Goal: Use online tool/utility

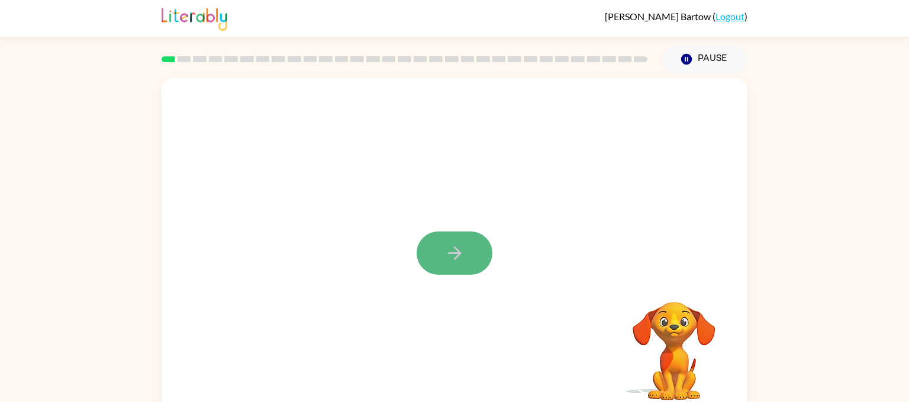
click at [455, 258] on icon "button" at bounding box center [454, 253] width 14 height 14
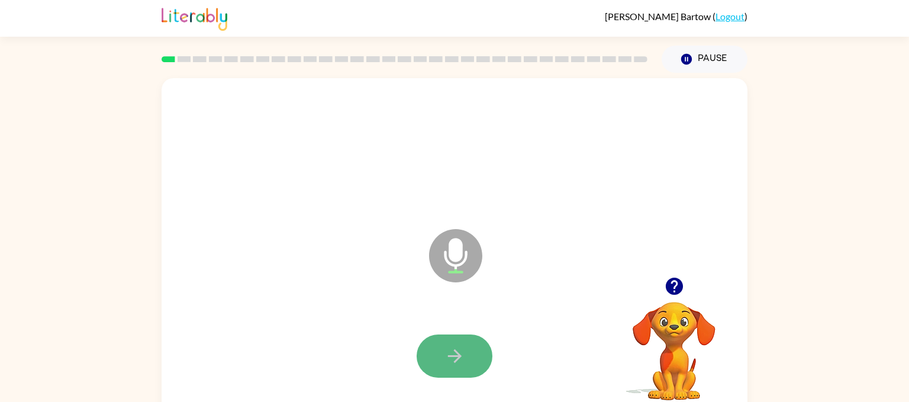
click at [452, 346] on icon "button" at bounding box center [454, 356] width 21 height 21
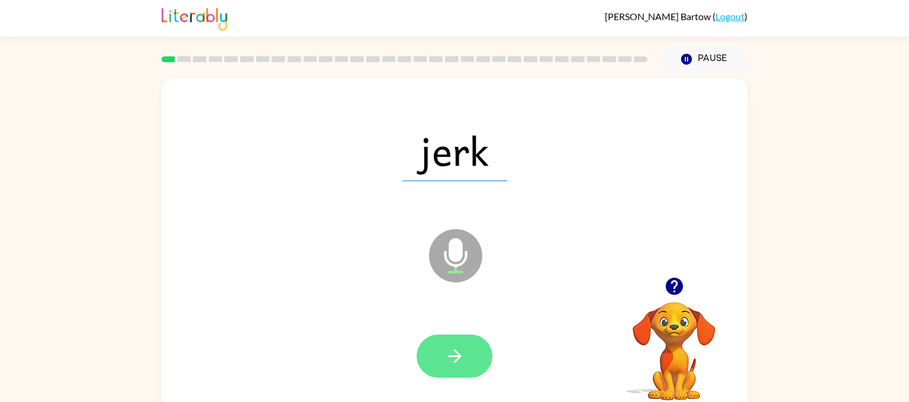
click at [452, 343] on button "button" at bounding box center [455, 355] width 76 height 43
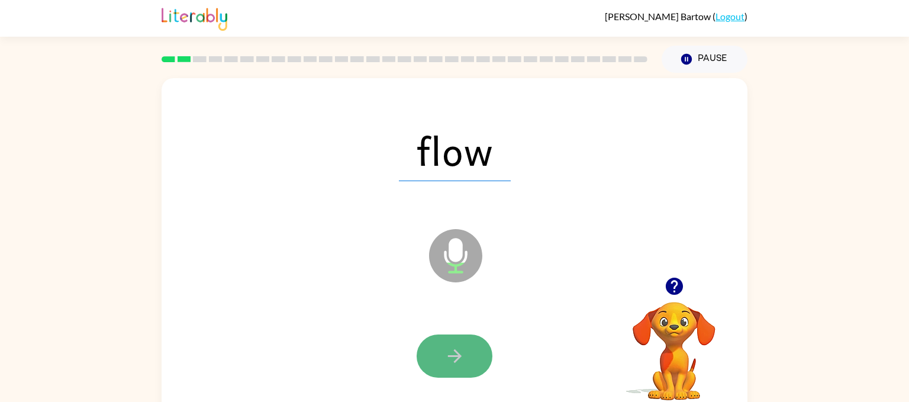
click at [453, 347] on icon "button" at bounding box center [454, 356] width 21 height 21
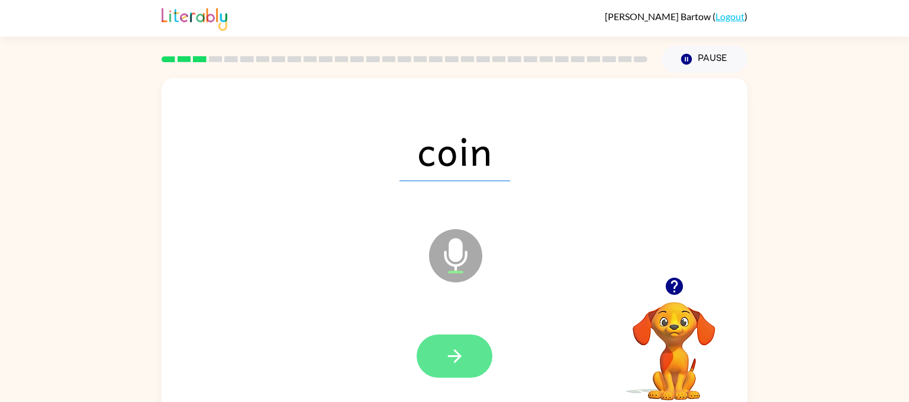
click at [453, 347] on icon "button" at bounding box center [454, 356] width 21 height 21
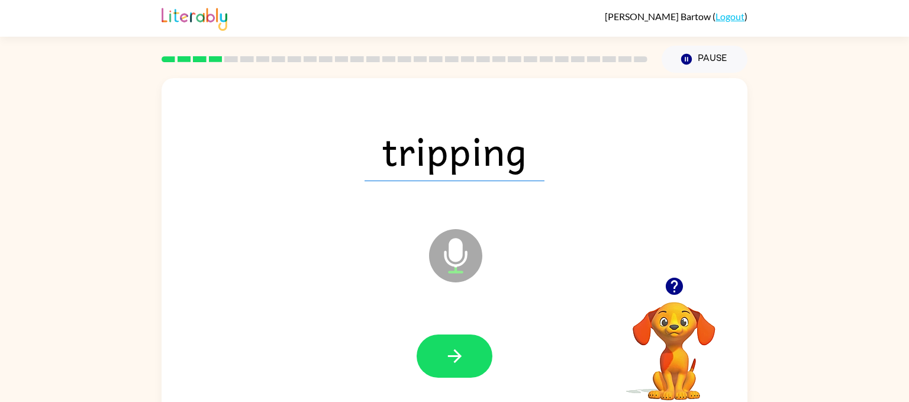
click at [453, 347] on icon "button" at bounding box center [454, 356] width 21 height 21
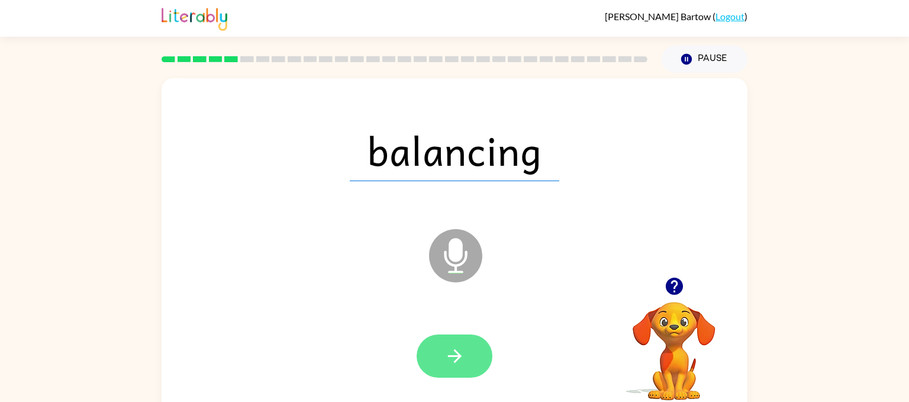
click at [454, 347] on icon "button" at bounding box center [454, 356] width 21 height 21
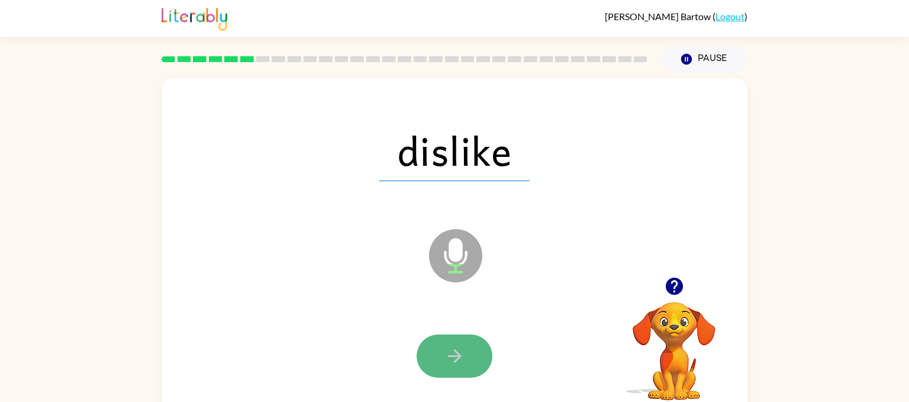
click at [453, 346] on icon "button" at bounding box center [454, 356] width 21 height 21
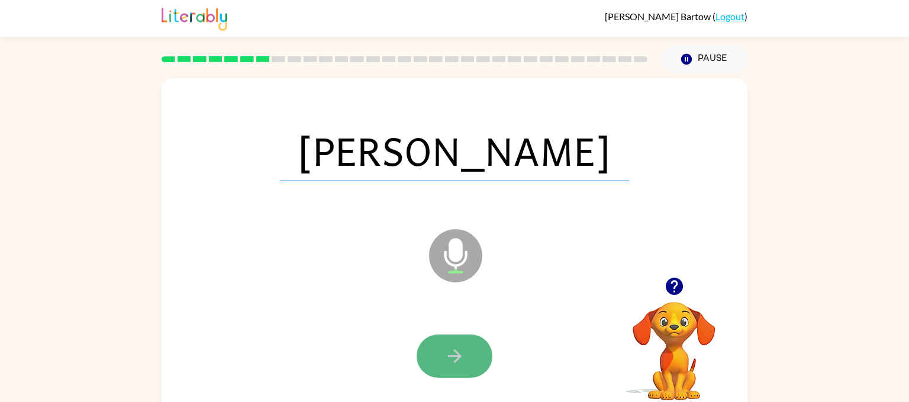
click at [453, 346] on icon "button" at bounding box center [454, 356] width 21 height 21
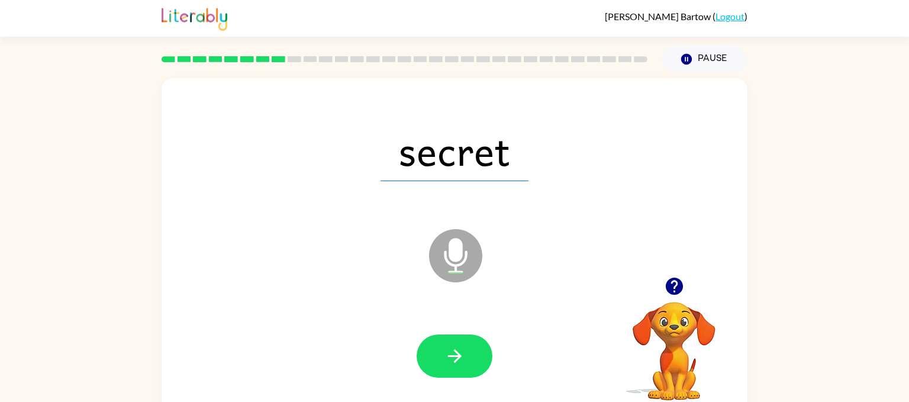
click at [453, 346] on icon "button" at bounding box center [454, 356] width 21 height 21
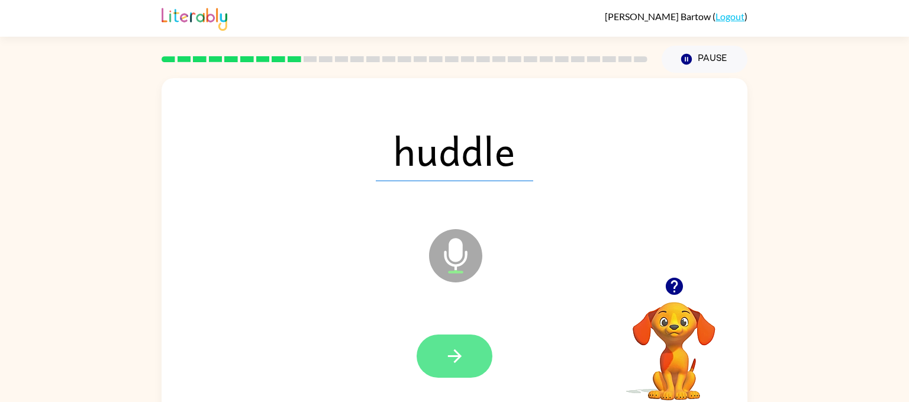
click at [454, 346] on icon "button" at bounding box center [454, 356] width 21 height 21
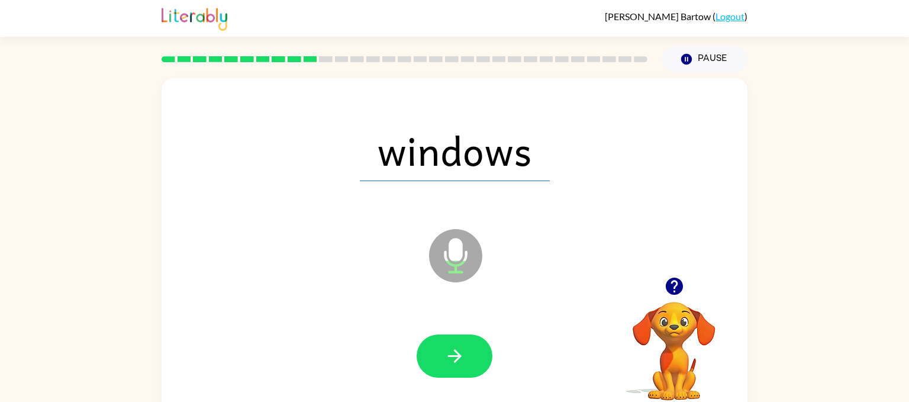
click at [454, 346] on icon "button" at bounding box center [454, 356] width 21 height 21
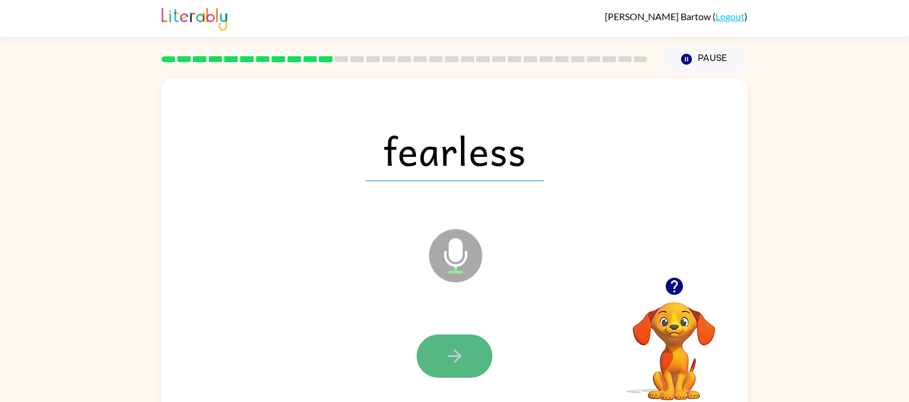
click at [453, 346] on icon "button" at bounding box center [454, 356] width 21 height 21
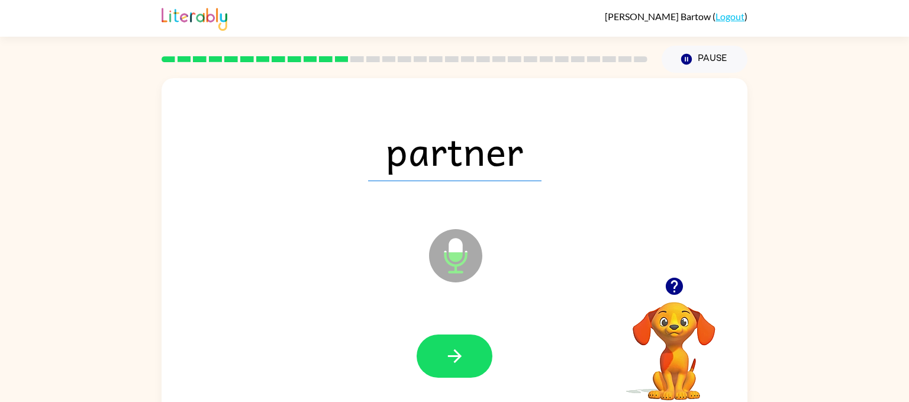
scroll to position [2, 0]
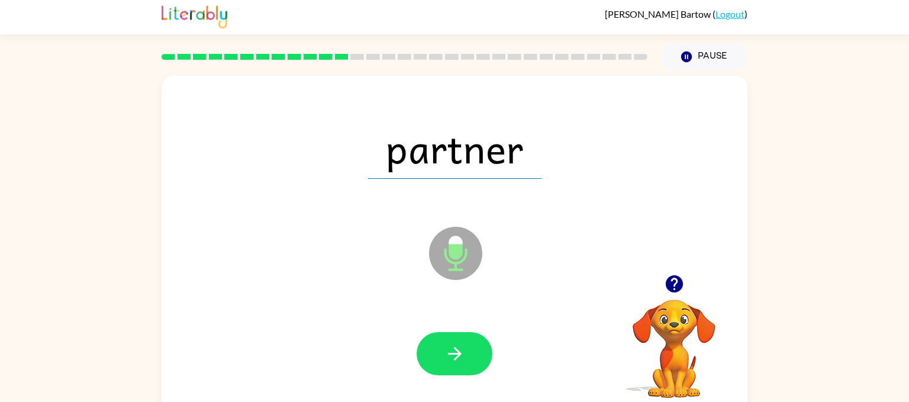
click at [453, 346] on icon "button" at bounding box center [454, 353] width 21 height 21
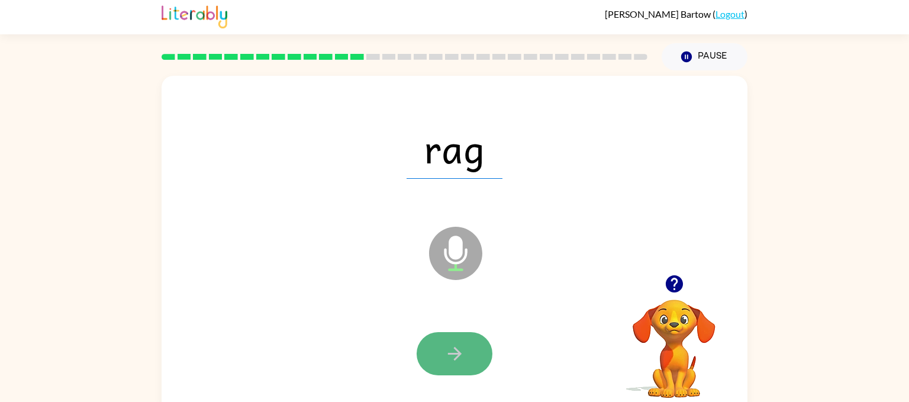
click at [453, 344] on icon "button" at bounding box center [454, 353] width 21 height 21
click at [453, 343] on icon "button" at bounding box center [454, 353] width 21 height 21
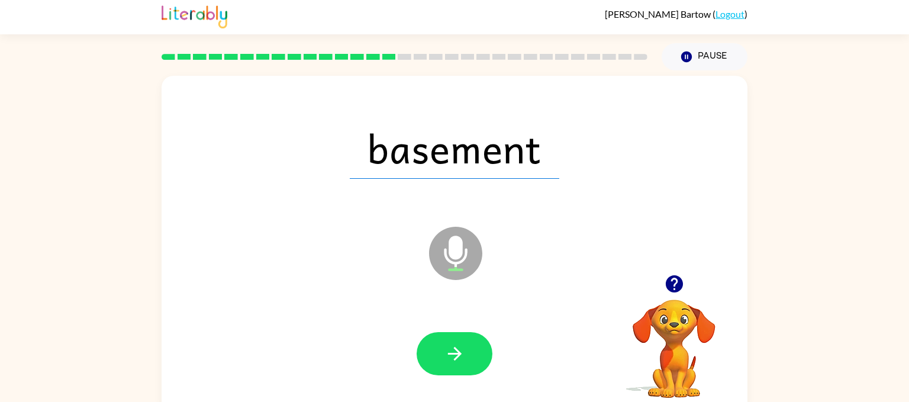
click at [453, 343] on icon "button" at bounding box center [454, 353] width 21 height 21
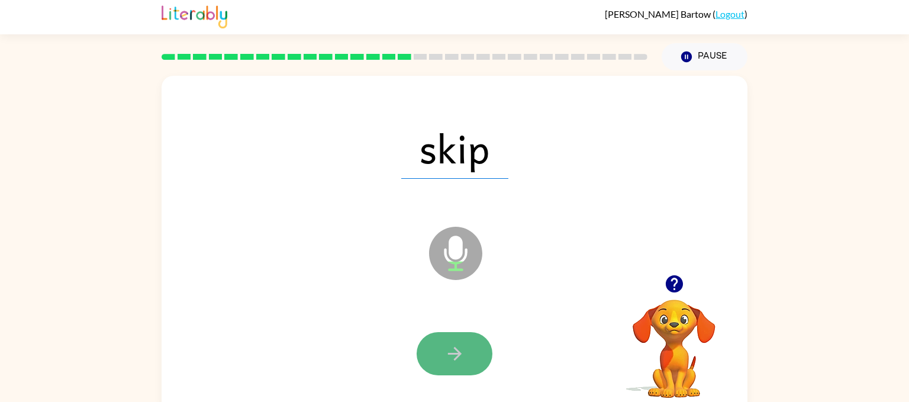
click at [453, 344] on icon "button" at bounding box center [454, 353] width 21 height 21
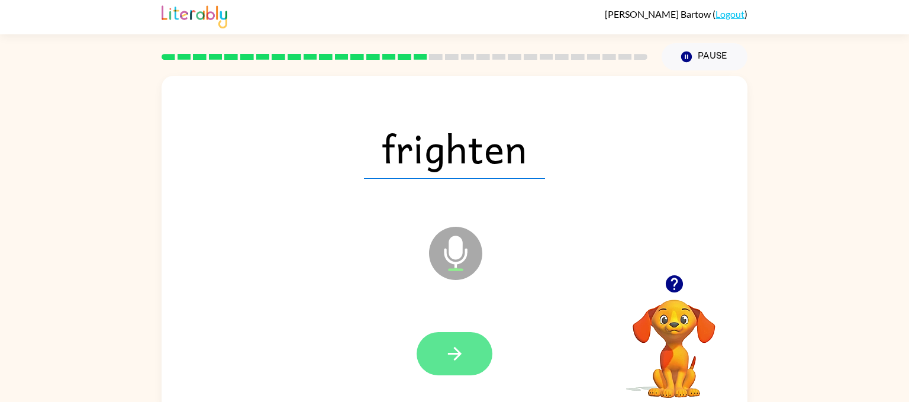
click at [453, 340] on button "button" at bounding box center [455, 353] width 76 height 43
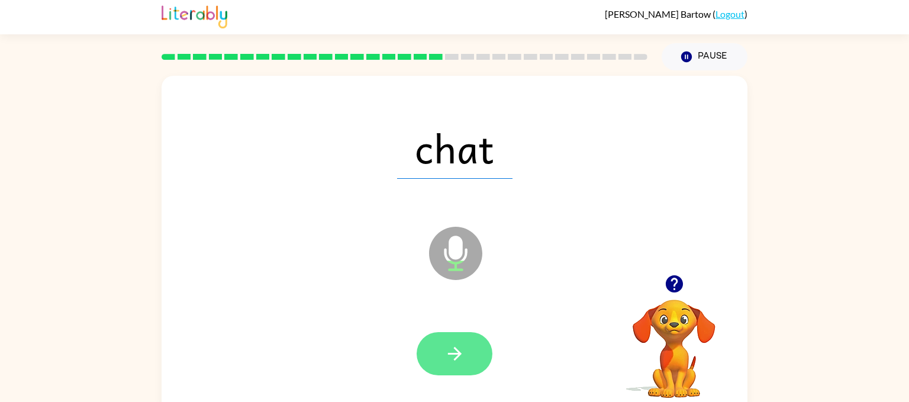
click at [451, 339] on button "button" at bounding box center [455, 353] width 76 height 43
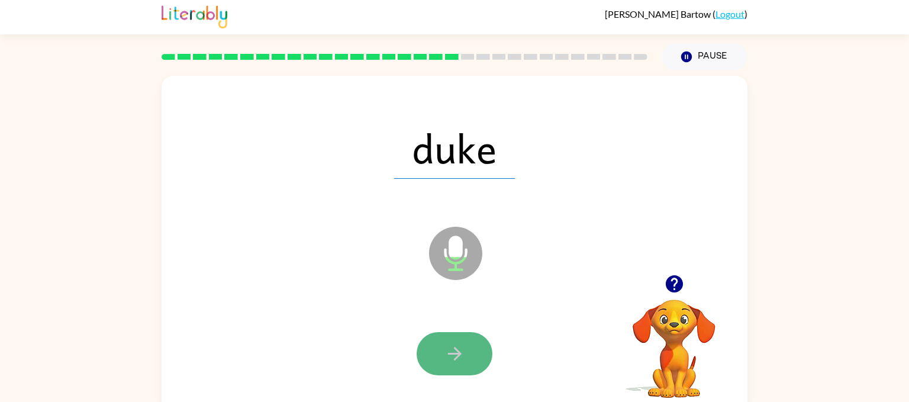
click at [451, 338] on button "button" at bounding box center [455, 353] width 76 height 43
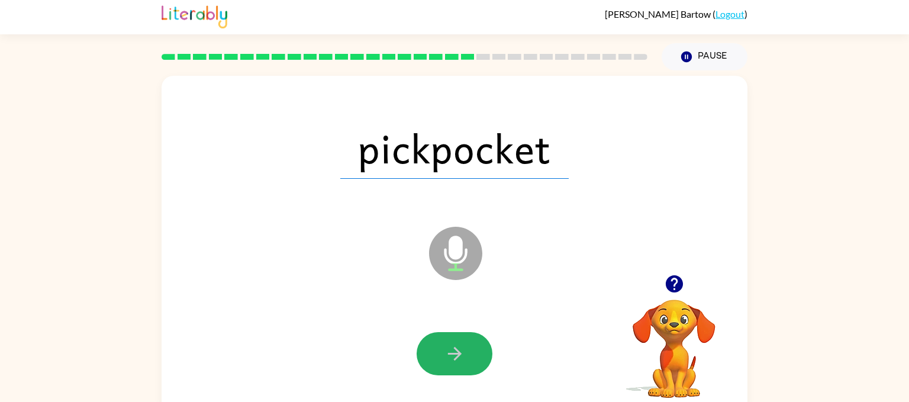
click at [451, 338] on button "button" at bounding box center [455, 353] width 76 height 43
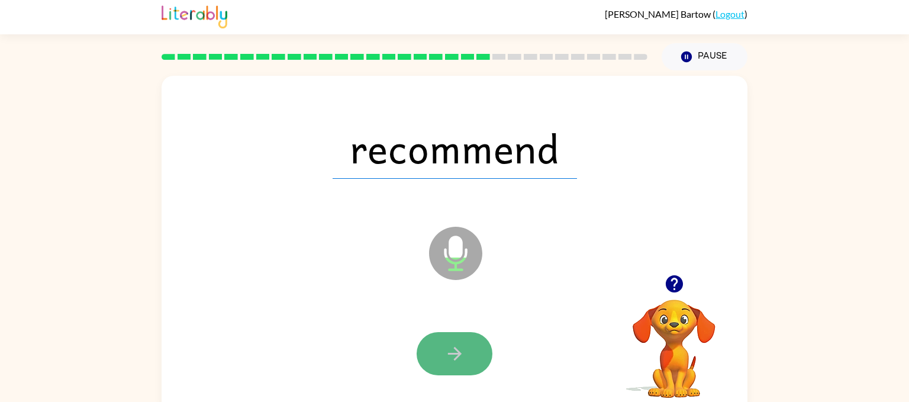
click at [452, 338] on button "button" at bounding box center [455, 353] width 76 height 43
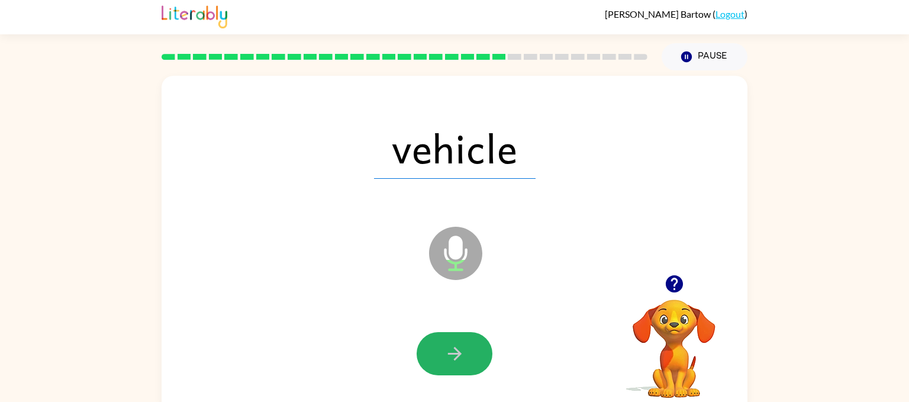
click at [452, 338] on button "button" at bounding box center [455, 353] width 76 height 43
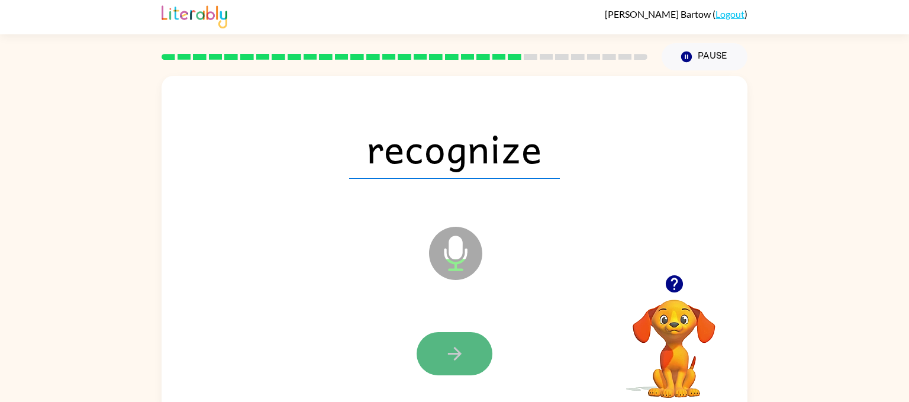
click at [452, 336] on button "button" at bounding box center [455, 353] width 76 height 43
click at [451, 336] on button "button" at bounding box center [455, 353] width 76 height 43
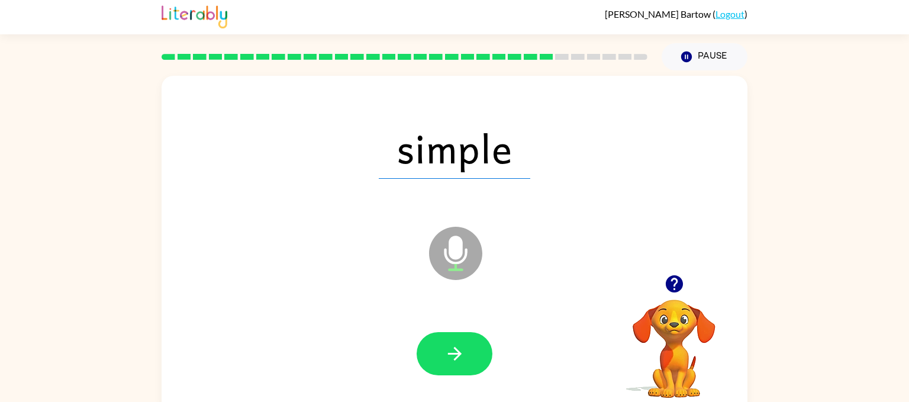
click at [451, 336] on button "button" at bounding box center [455, 353] width 76 height 43
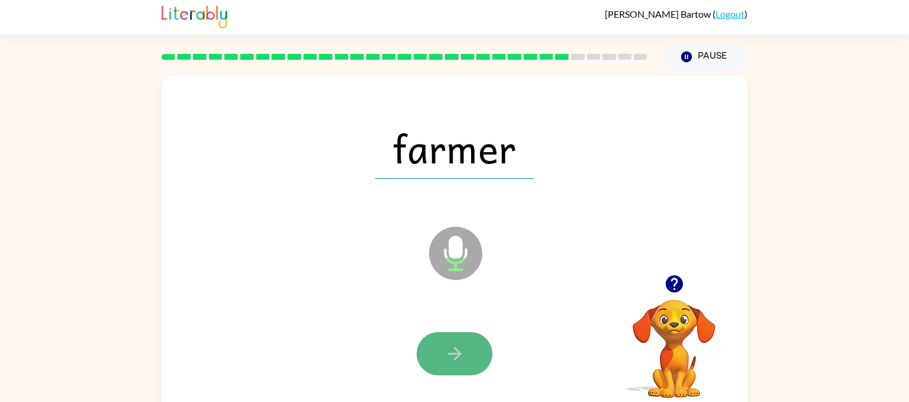
click at [454, 336] on button "button" at bounding box center [455, 353] width 76 height 43
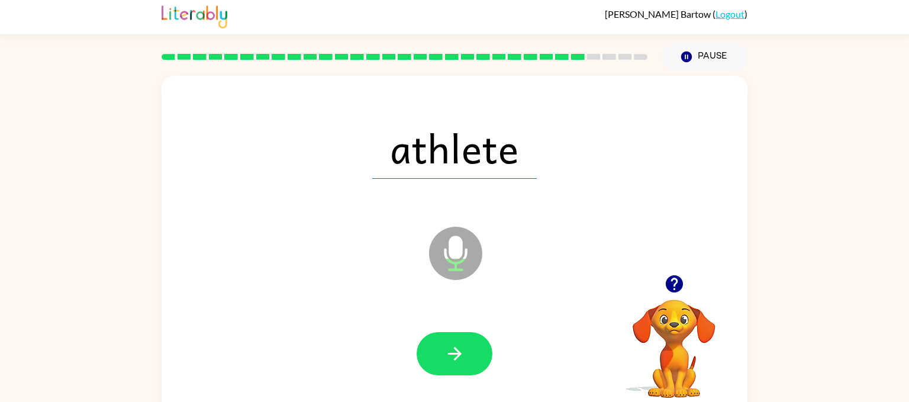
click at [453, 335] on button "button" at bounding box center [455, 353] width 76 height 43
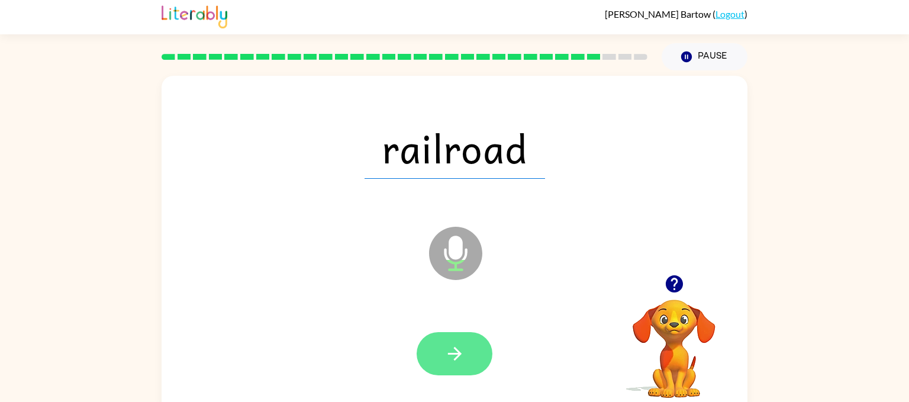
click at [452, 334] on button "button" at bounding box center [455, 353] width 76 height 43
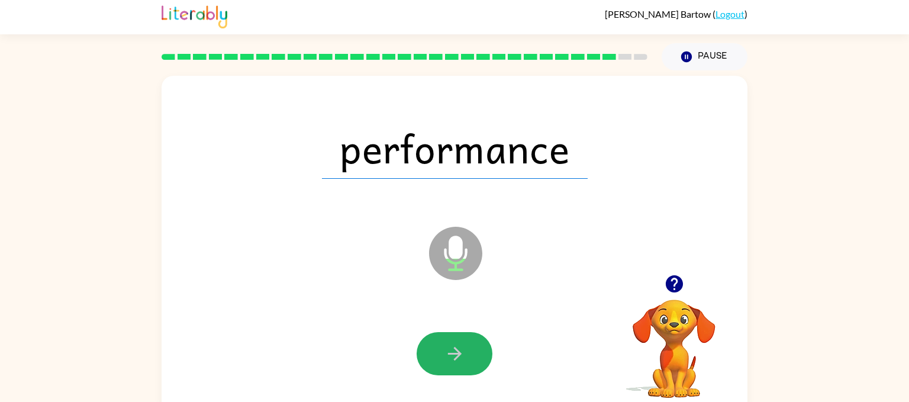
click at [452, 334] on button "button" at bounding box center [455, 353] width 76 height 43
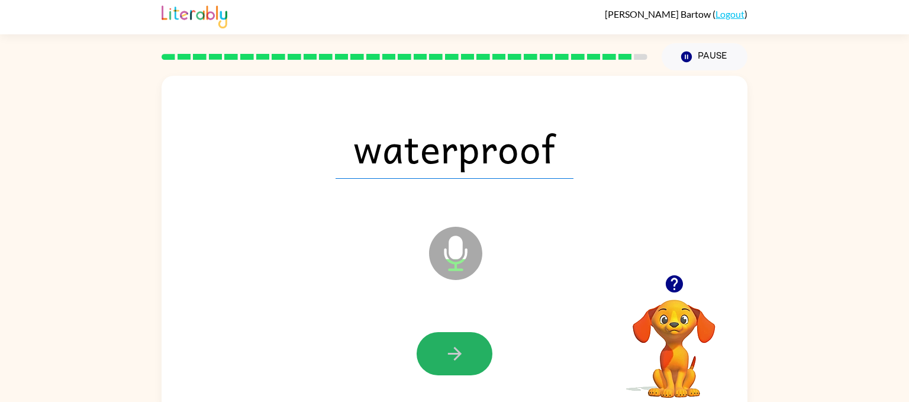
click at [452, 334] on button "button" at bounding box center [455, 353] width 76 height 43
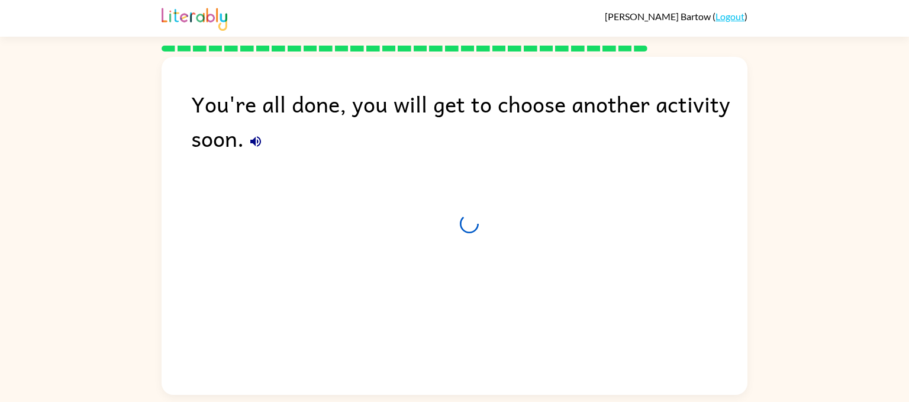
scroll to position [0, 0]
